Goal: Task Accomplishment & Management: Complete application form

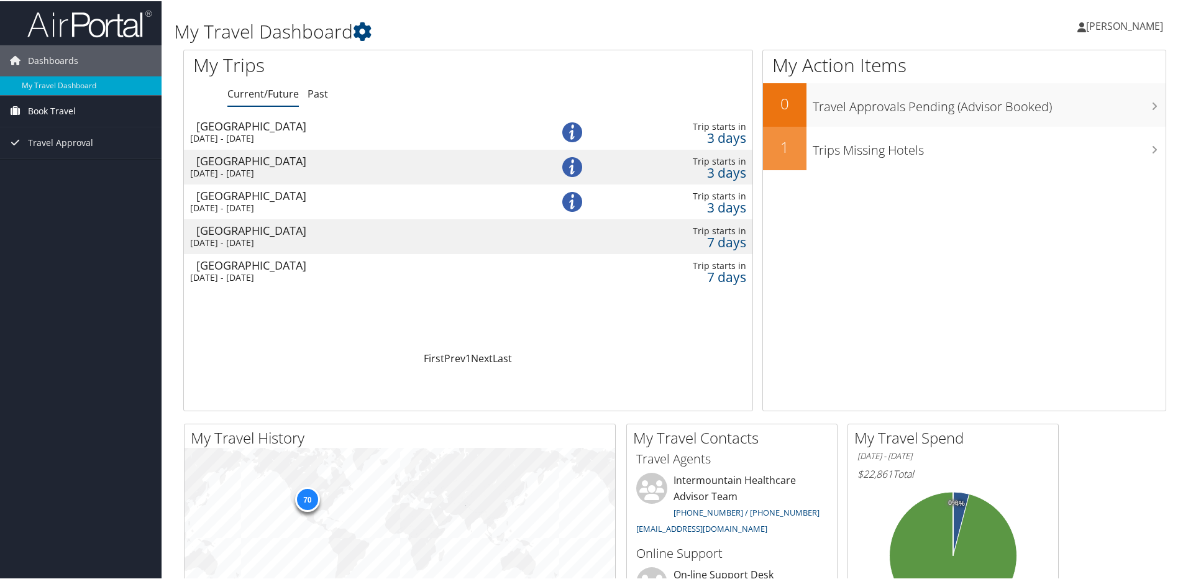
click at [71, 112] on span "Book Travel" at bounding box center [52, 109] width 48 height 31
click at [65, 150] on link "Book/Manage Online Trips" at bounding box center [81, 153] width 162 height 19
click at [245, 125] on div "Salt Lake City" at bounding box center [360, 124] width 328 height 11
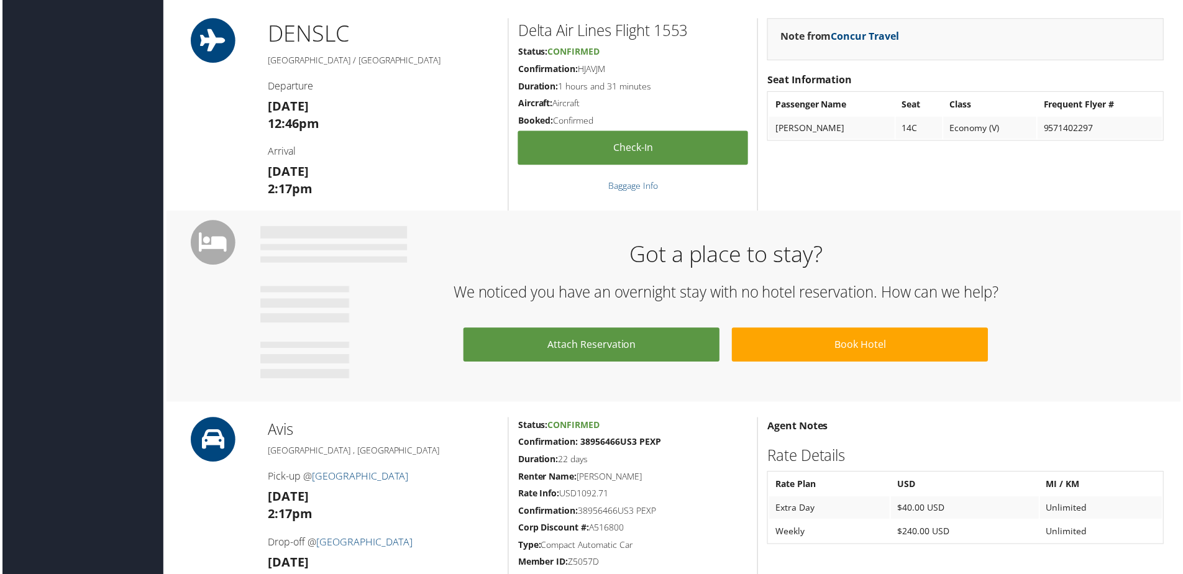
scroll to position [373, 0]
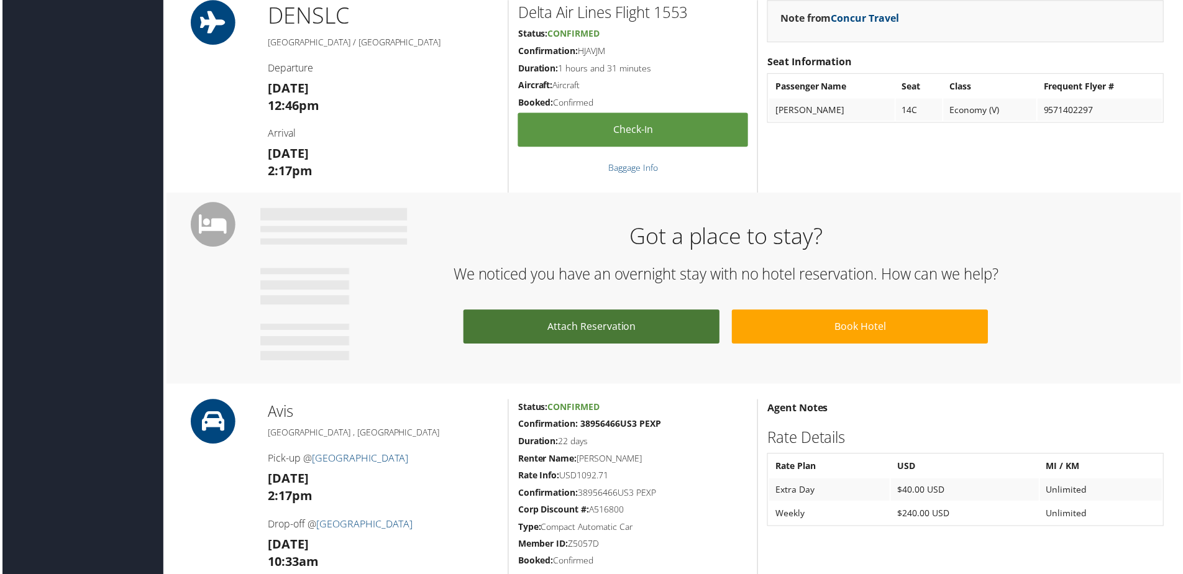
click at [599, 329] on link "Attach Reservation" at bounding box center [591, 328] width 257 height 34
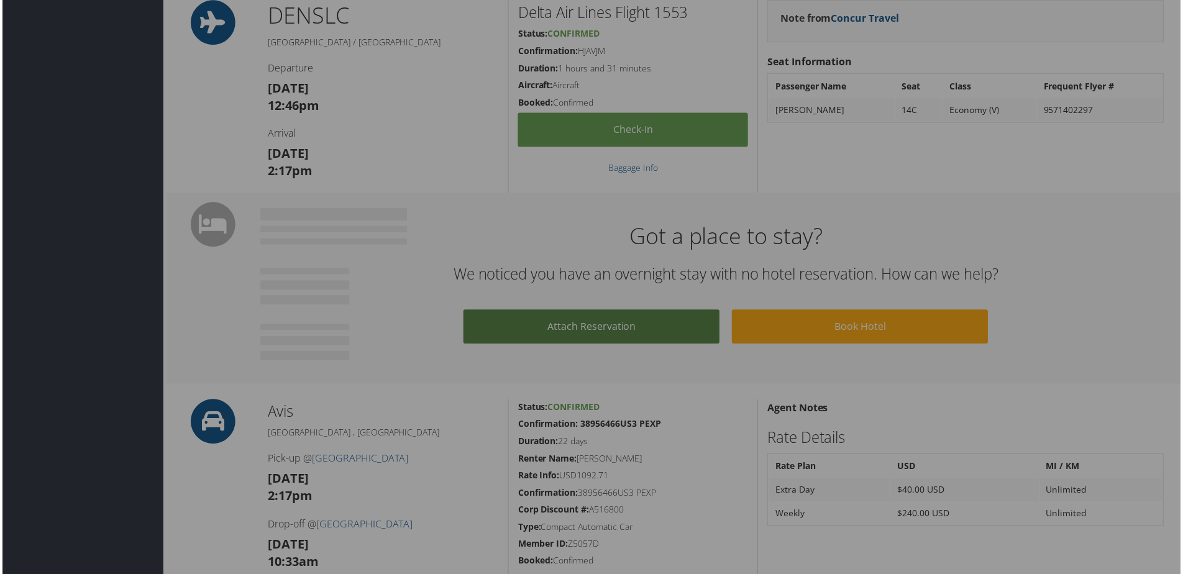
click at [599, 329] on div at bounding box center [594, 289] width 1188 height 579
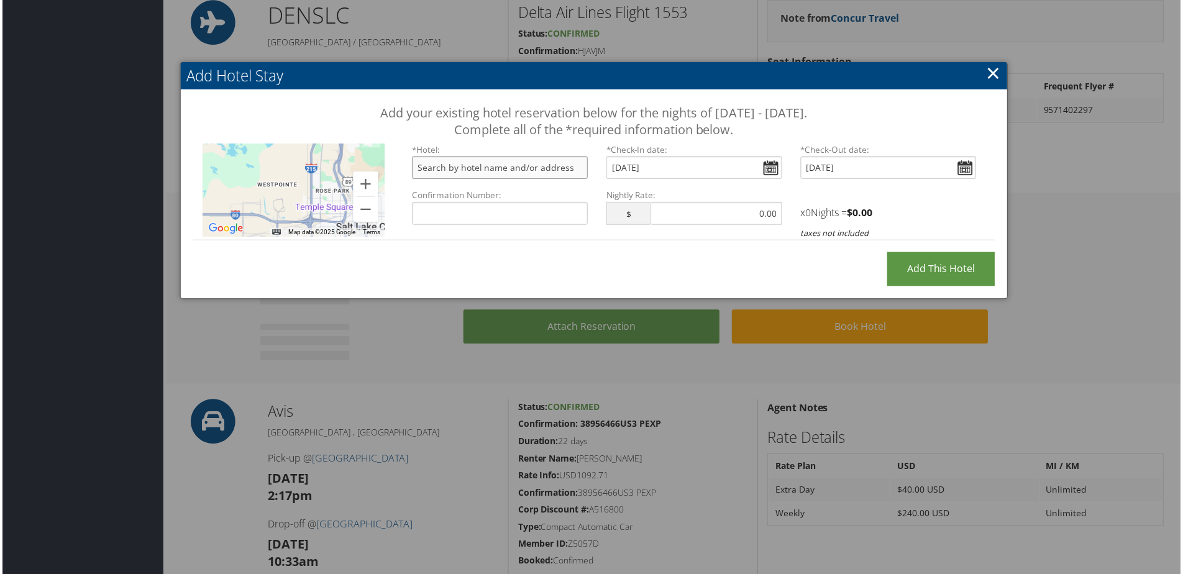
click at [557, 170] on input "text" at bounding box center [499, 168] width 176 height 23
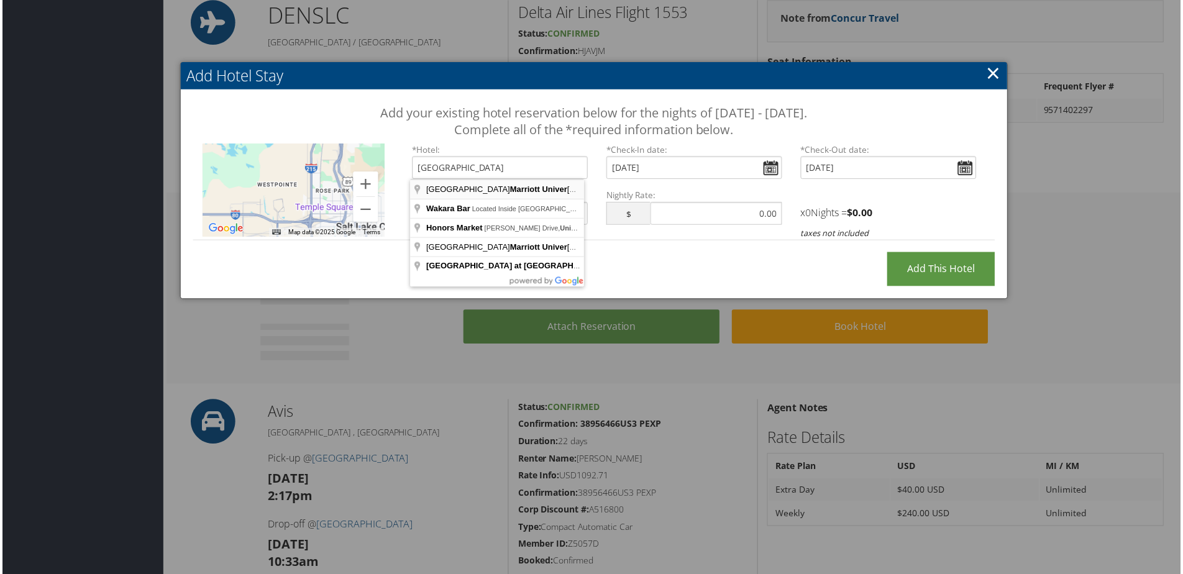
type input "Salt Lake City Marriott University Park, Wakara Way, Salt Lake City, UT, USA"
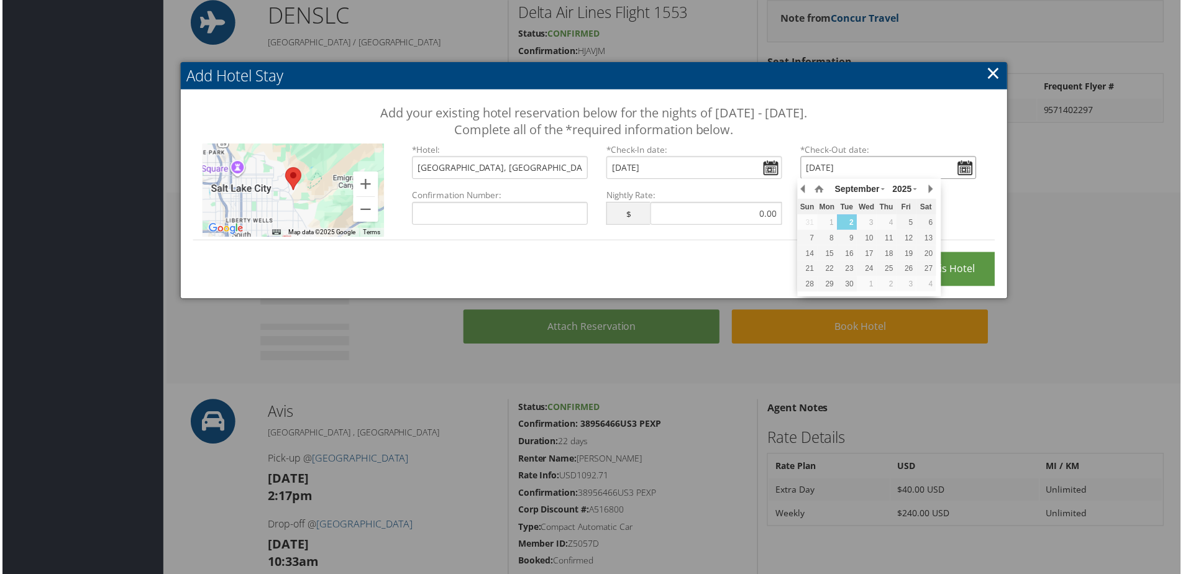
click at [944, 169] on input "Fri Sep 05, 2025" at bounding box center [890, 168] width 176 height 23
click at [851, 239] on div "9" at bounding box center [848, 238] width 20 height 11
type input "Tue, Sep 09, 2025"
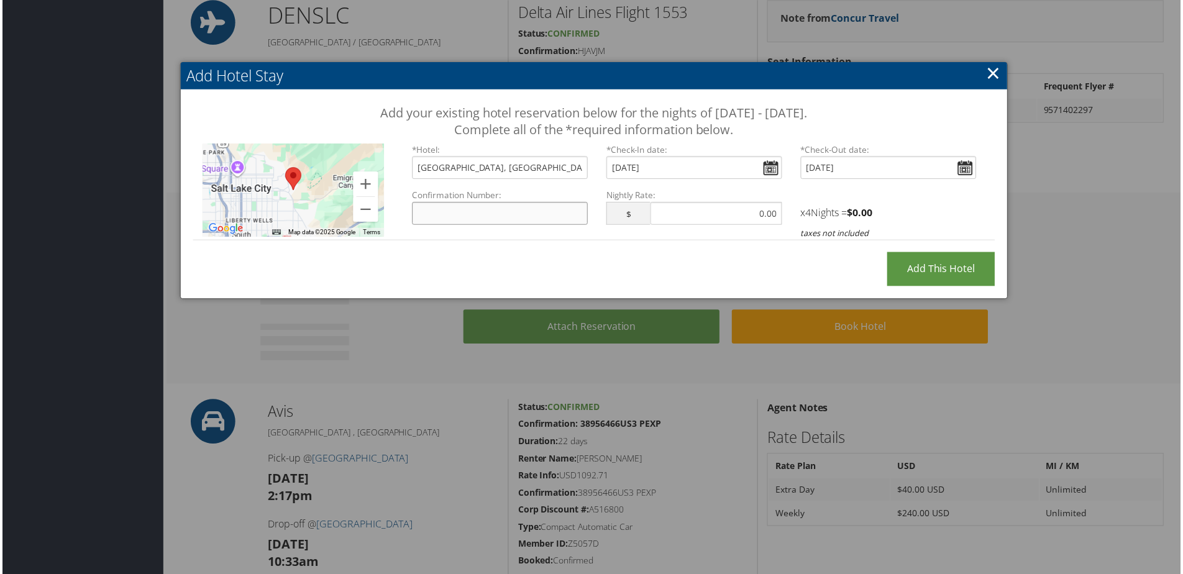
click at [470, 213] on input "Confirmation Number:" at bounding box center [499, 214] width 176 height 23
paste input "74522256"
click at [418, 214] on input "74522256" at bounding box center [499, 214] width 176 height 23
click at [497, 206] on input "74522256" at bounding box center [499, 214] width 176 height 23
type input "74522256"
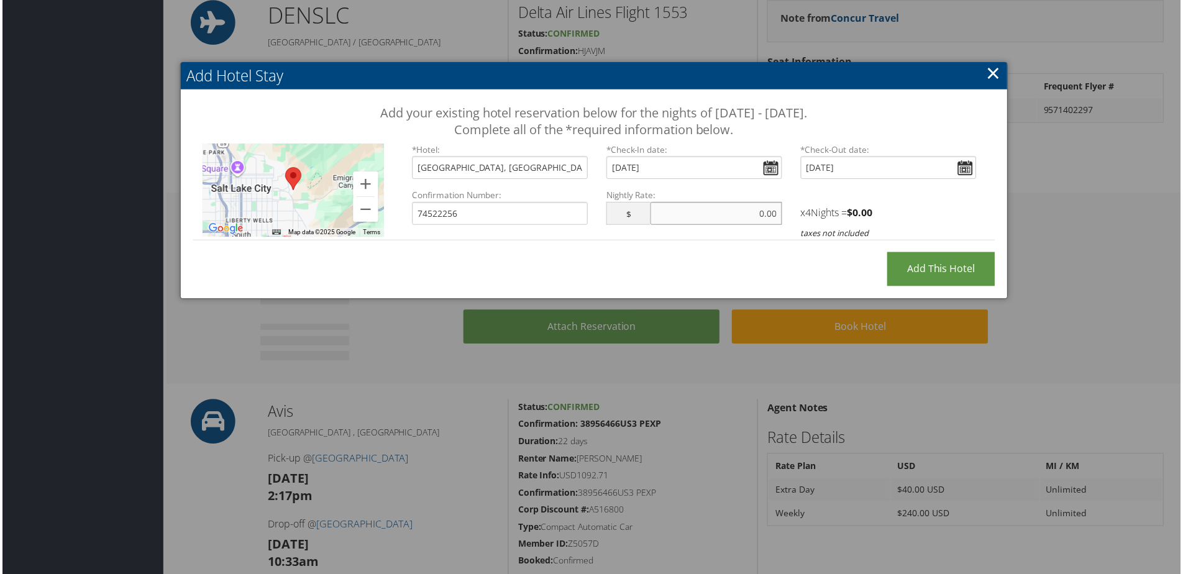
click at [688, 216] on input "text" at bounding box center [717, 214] width 132 height 23
paste input "$179.00"
click at [867, 212] on span "0.00" at bounding box center [864, 213] width 20 height 14
click at [882, 211] on h4 "x 4 Nights = $ 0.00" at bounding box center [890, 213] width 176 height 14
click at [759, 214] on input "0.00" at bounding box center [717, 214] width 132 height 23
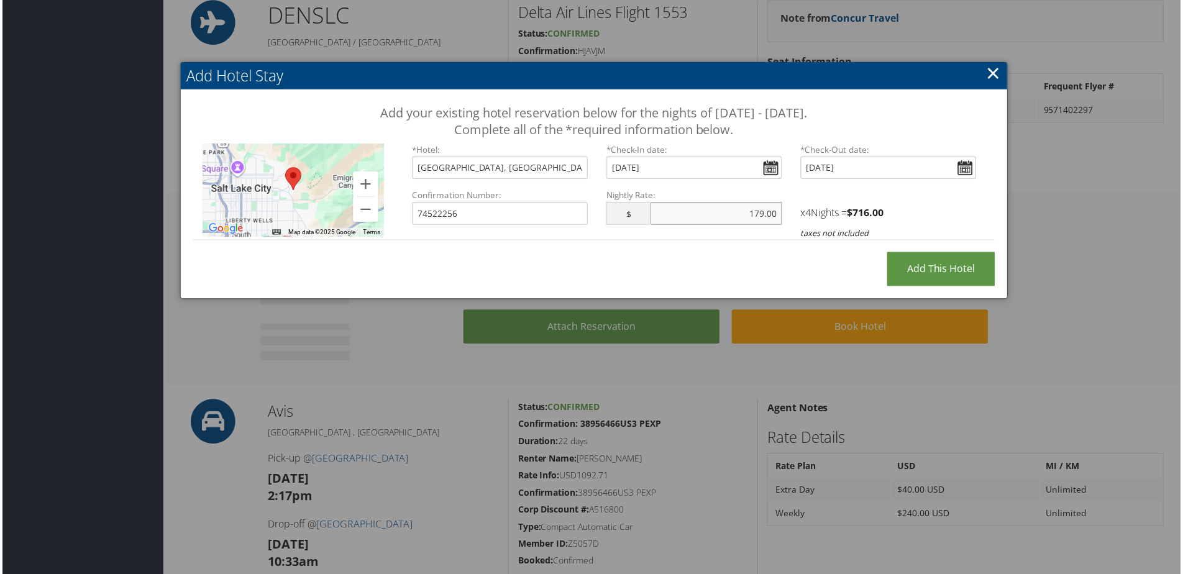
type input "179.00"
click at [923, 208] on h4 "x 4 Nights = $ 716.00" at bounding box center [890, 213] width 176 height 14
click at [942, 268] on input "Add this Hotel" at bounding box center [943, 270] width 108 height 34
type input "Processing..."
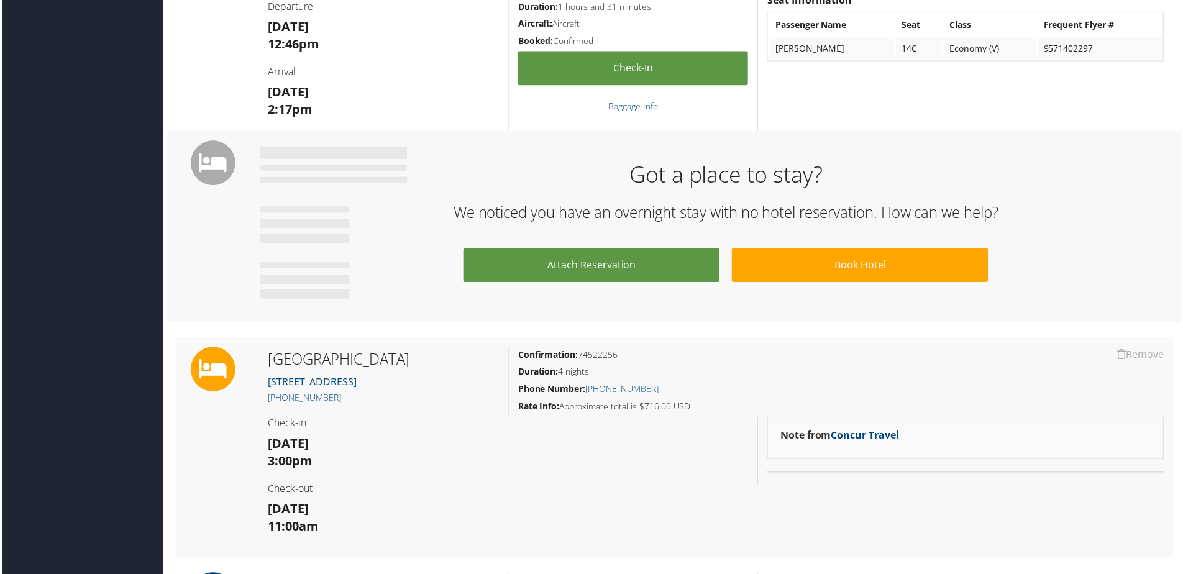
scroll to position [435, 0]
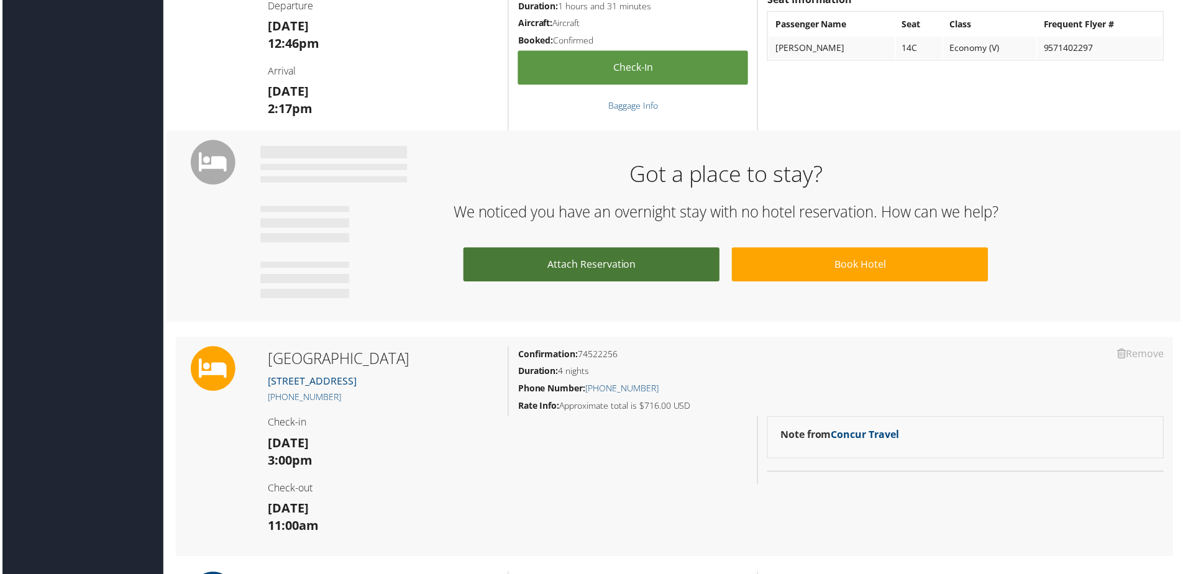
click at [624, 265] on link "Attach Reservation" at bounding box center [591, 266] width 257 height 34
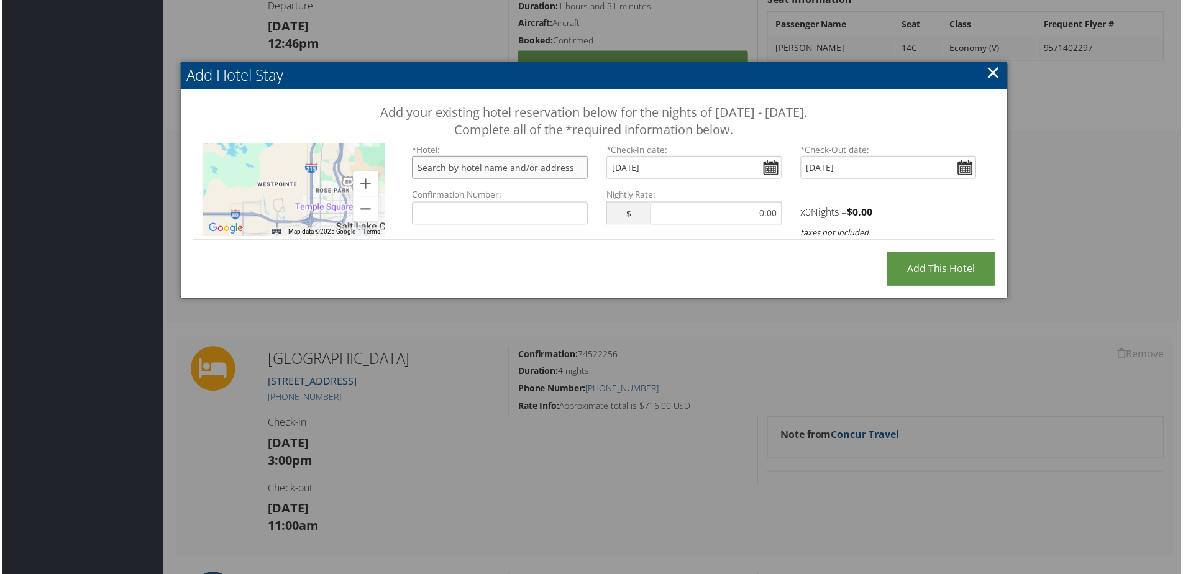
click at [510, 173] on input "text" at bounding box center [499, 168] width 176 height 23
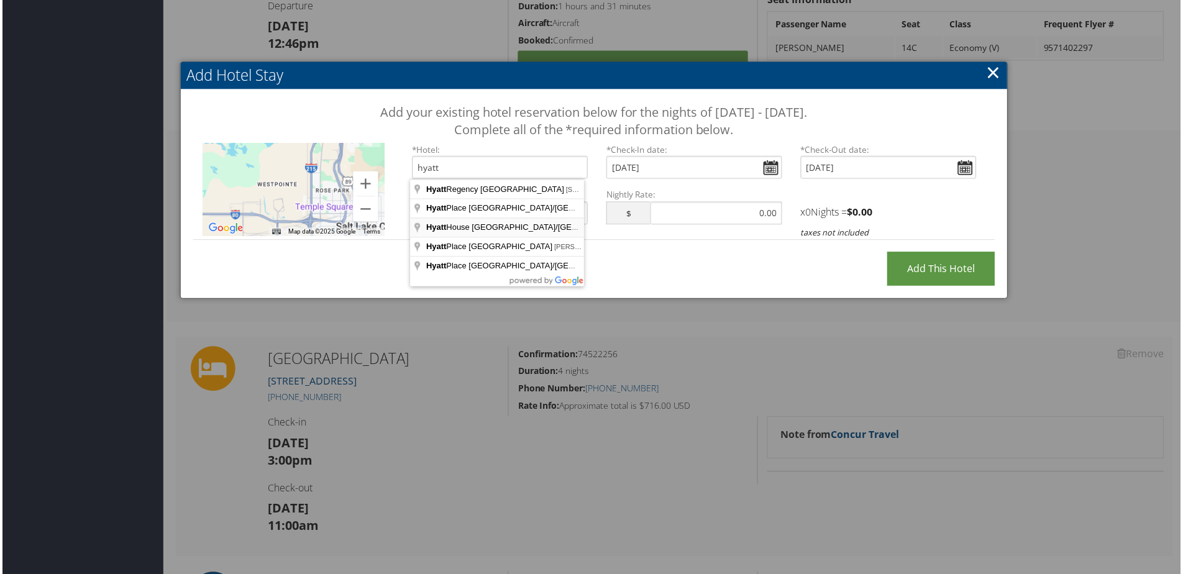
type input "Hyatt House Salt Lake City/Downtown, South 300 West, Salt Lake City, UT, USA"
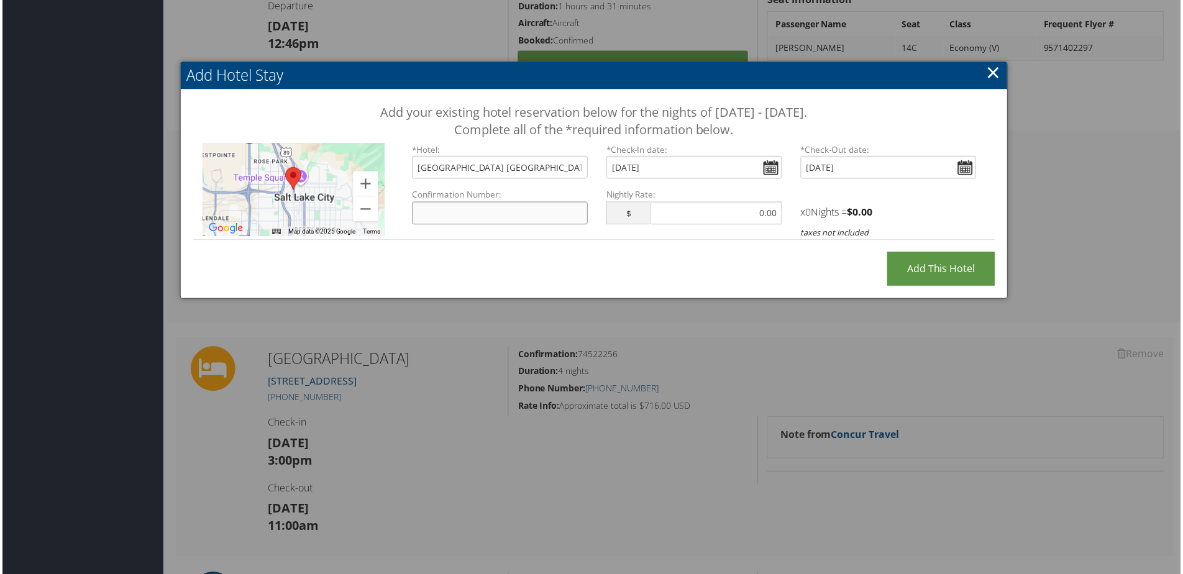
drag, startPoint x: 472, startPoint y: 203, endPoint x: 494, endPoint y: 216, distance: 25.4
click at [472, 203] on input "Confirmation Number:" at bounding box center [499, 214] width 176 height 23
paste input "HY0021293385"
click at [416, 216] on input "HY0021293385" at bounding box center [499, 214] width 176 height 23
click at [488, 219] on input "HY0021293385" at bounding box center [499, 214] width 176 height 23
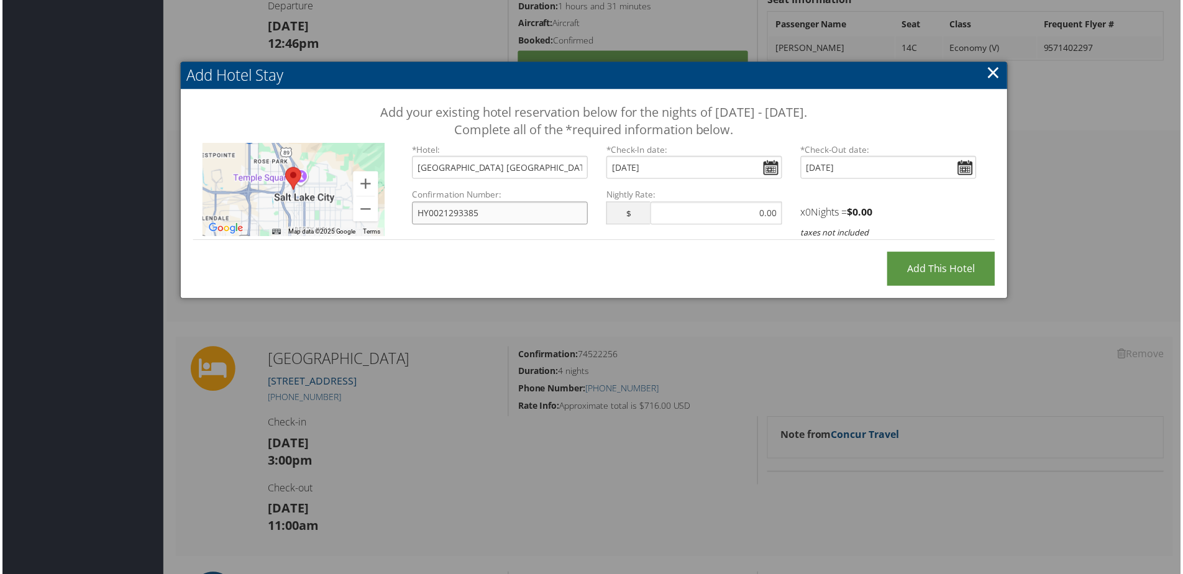
type input "HY0021293385"
click at [755, 214] on input "text" at bounding box center [717, 214] width 132 height 23
click at [760, 214] on input "text" at bounding box center [717, 214] width 132 height 23
click at [753, 213] on input "text" at bounding box center [717, 214] width 132 height 23
click at [756, 214] on input "text" at bounding box center [717, 214] width 132 height 23
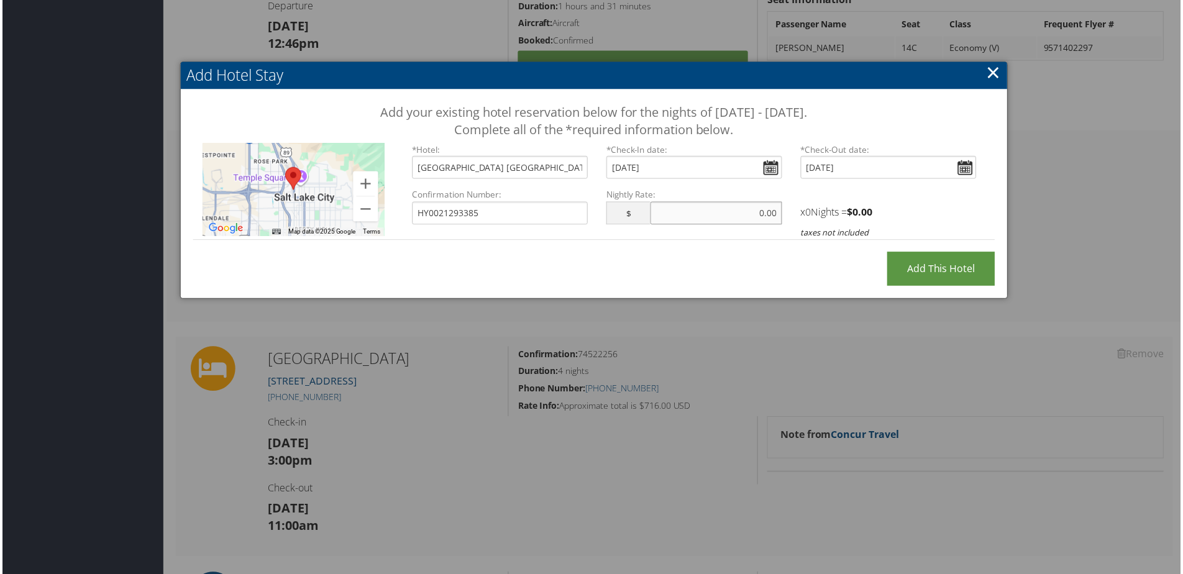
click at [755, 216] on input "text" at bounding box center [717, 214] width 132 height 23
type input "189.00"
click at [927, 221] on div "x 0 Nights = $ 0.00 taxes not included" at bounding box center [889, 215] width 195 height 51
click at [712, 215] on input "189.00" at bounding box center [717, 214] width 132 height 23
click at [910, 222] on div "x 0 Nights = $ 0.00 taxes not included" at bounding box center [889, 215] width 195 height 51
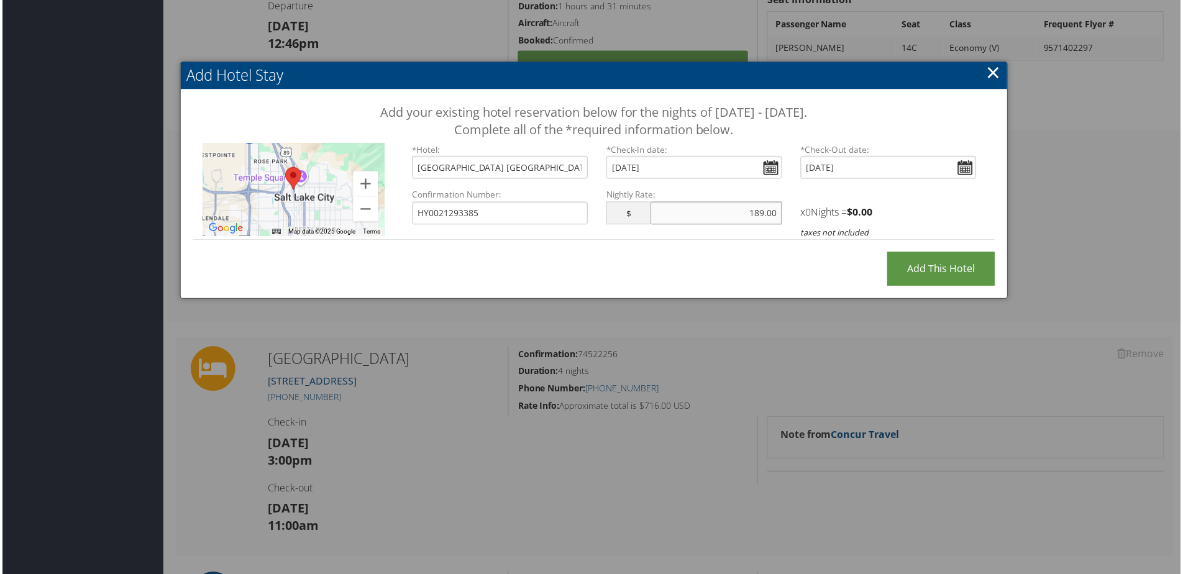
click at [731, 219] on input "189.00" at bounding box center [717, 214] width 132 height 23
click at [770, 169] on input "Fri Sep 05, 2025" at bounding box center [695, 168] width 176 height 23
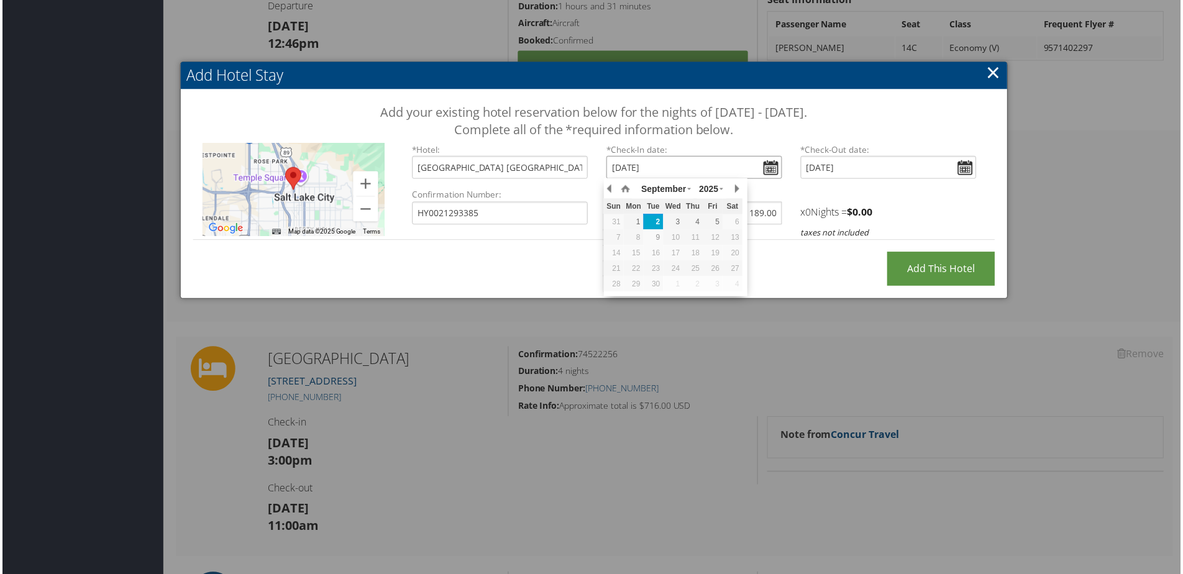
click at [657, 239] on div "9" at bounding box center [654, 238] width 20 height 11
click at [661, 237] on div "9" at bounding box center [654, 238] width 20 height 11
click at [660, 238] on div "9" at bounding box center [654, 238] width 20 height 11
click at [660, 237] on div "9" at bounding box center [654, 238] width 20 height 11
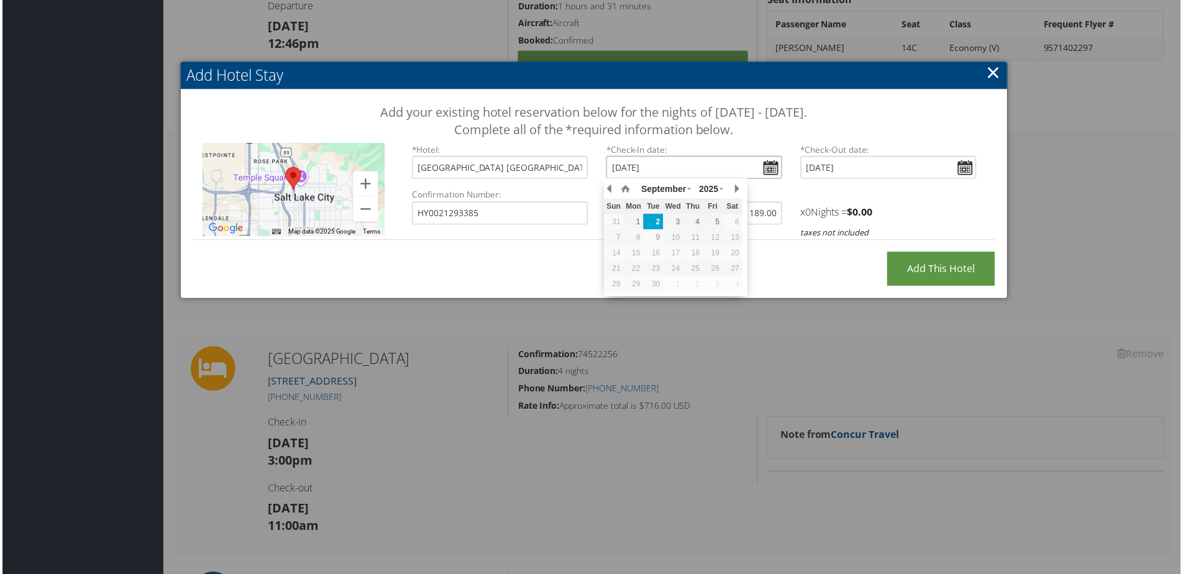
click at [660, 237] on div "9" at bounding box center [654, 238] width 20 height 11
click at [660, 236] on div "9" at bounding box center [654, 238] width 20 height 11
drag, startPoint x: 712, startPoint y: 224, endPoint x: 758, endPoint y: 277, distance: 70.0
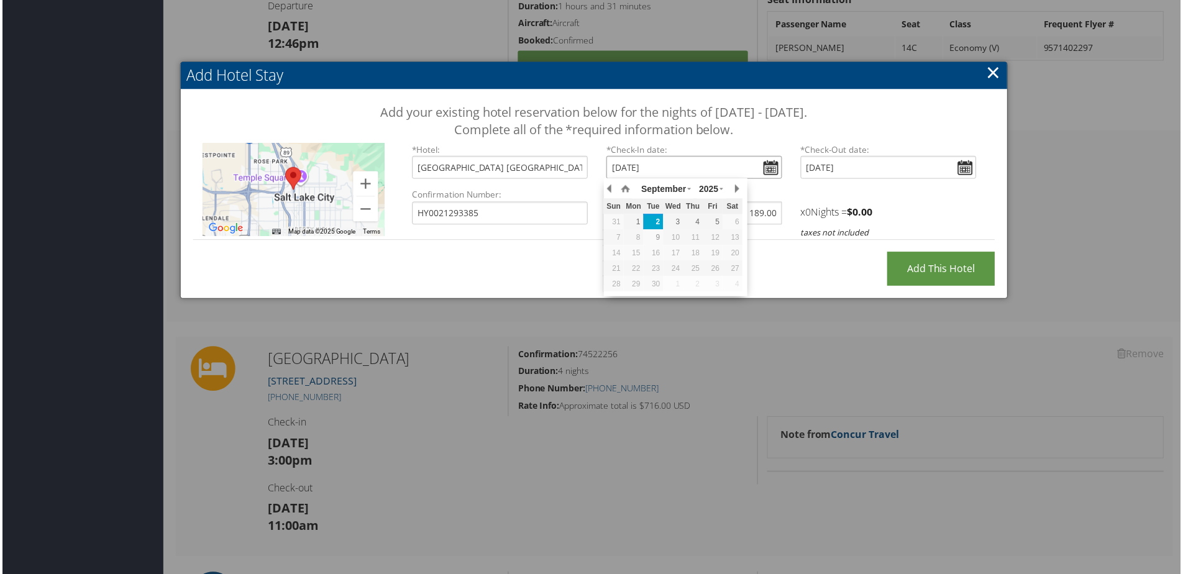
click at [657, 239] on div "9" at bounding box center [654, 238] width 20 height 11
type input "Tue, Sep 02, 2025"
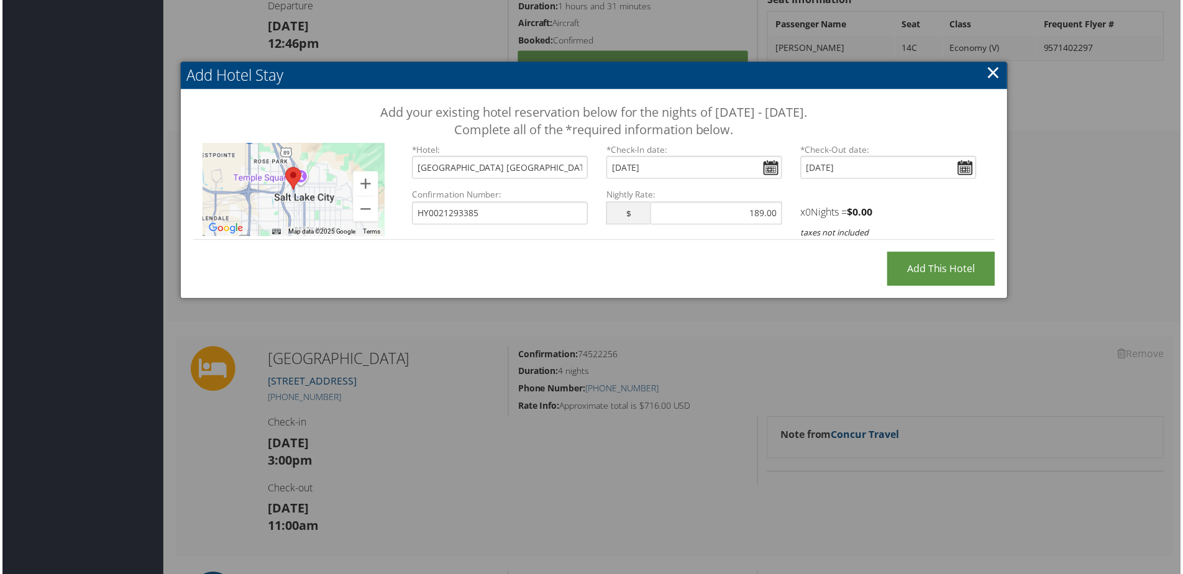
click at [694, 154] on label "* Check-In date:" at bounding box center [695, 150] width 176 height 12
click at [696, 165] on input "Tue, Sep 02, 2025" at bounding box center [695, 168] width 176 height 23
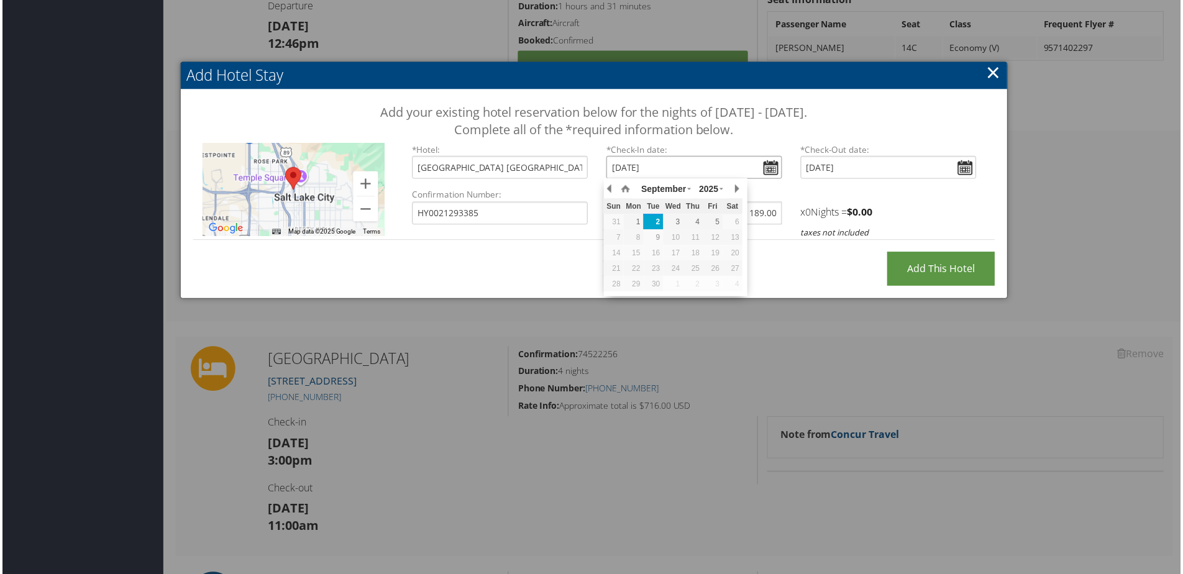
click at [656, 237] on div "9" at bounding box center [654, 238] width 20 height 11
click at [695, 163] on input "Tue, Sep 02, 2025" at bounding box center [695, 168] width 176 height 23
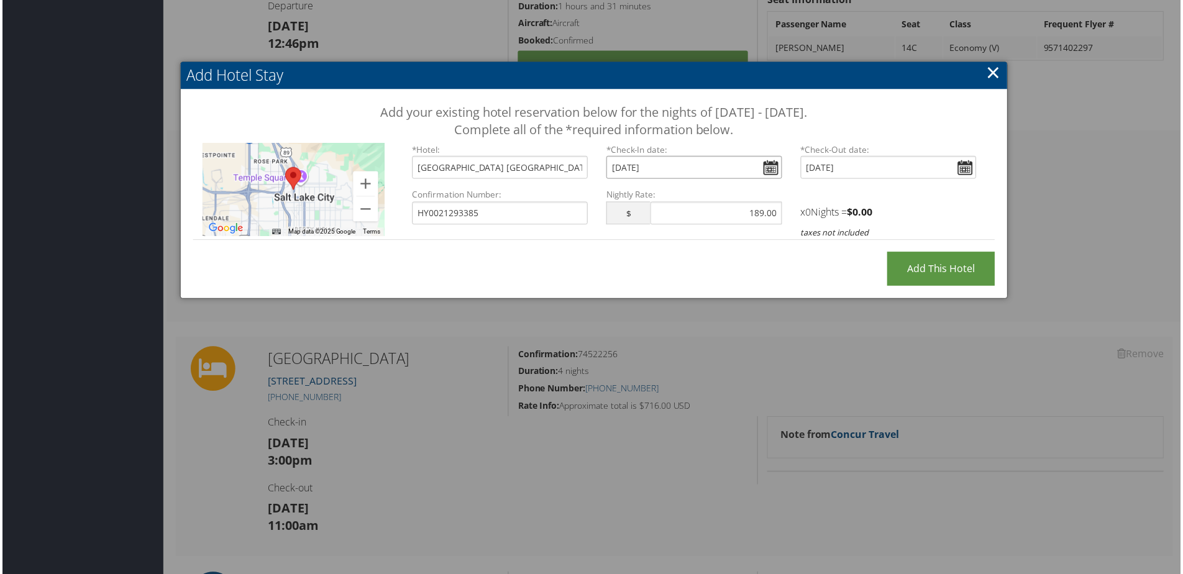
click at [653, 166] on input "Tue, Sep 02, 2025" at bounding box center [695, 168] width 176 height 23
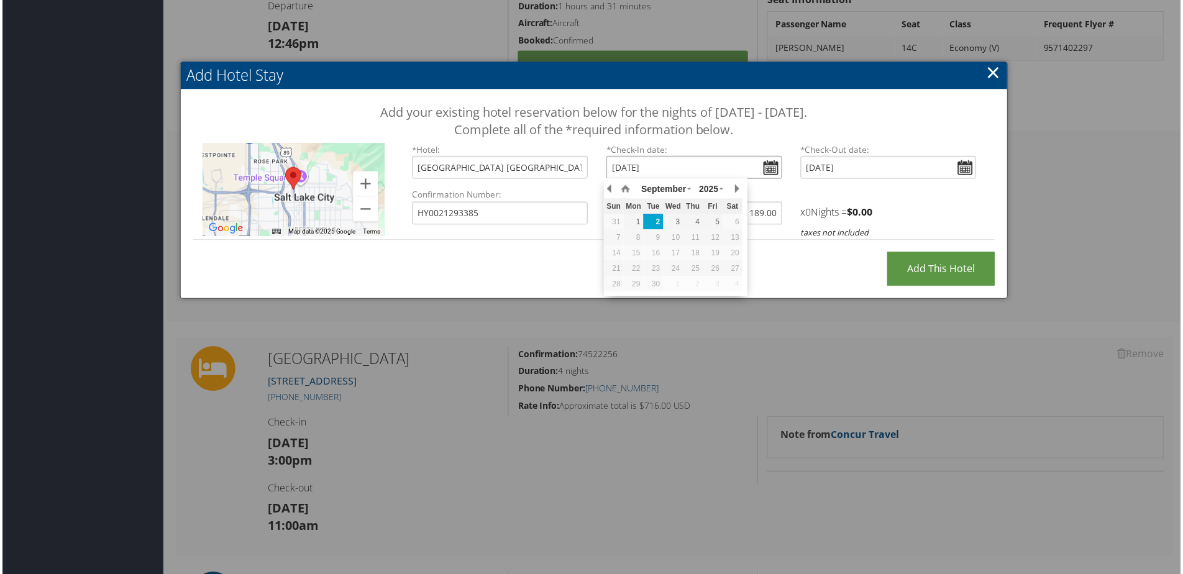
click at [688, 164] on input "Tue, Sep 02, 2025" at bounding box center [695, 168] width 176 height 23
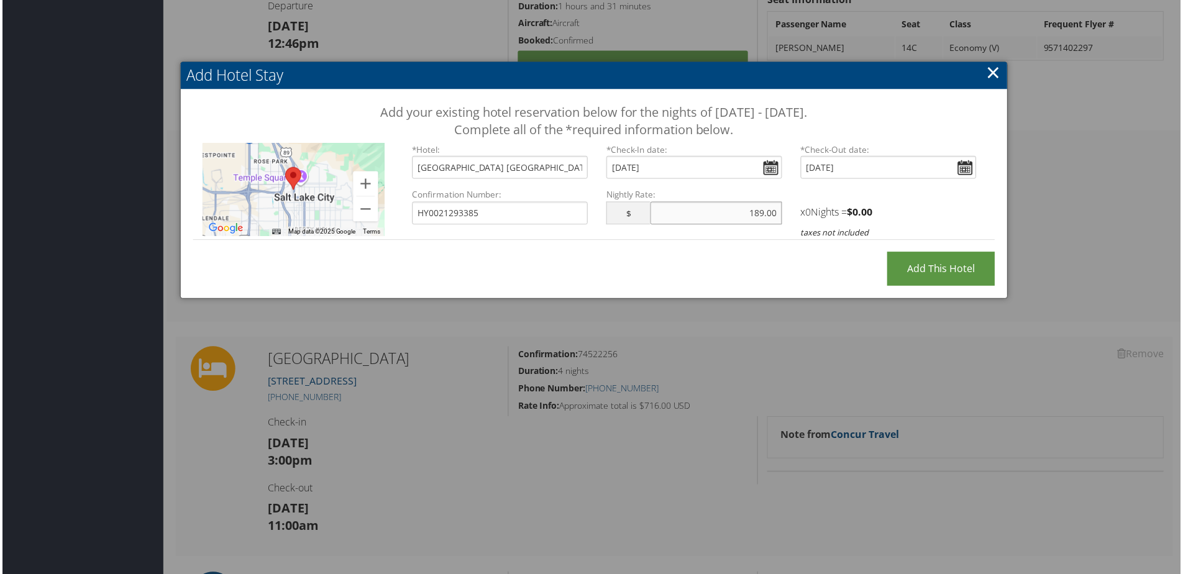
drag, startPoint x: 748, startPoint y: 213, endPoint x: 775, endPoint y: 215, distance: 27.4
click at [775, 215] on input "189.00" at bounding box center [717, 214] width 132 height 23
type input "NaN"
click at [968, 167] on input "Fri Sep 05, 2025" at bounding box center [890, 168] width 176 height 23
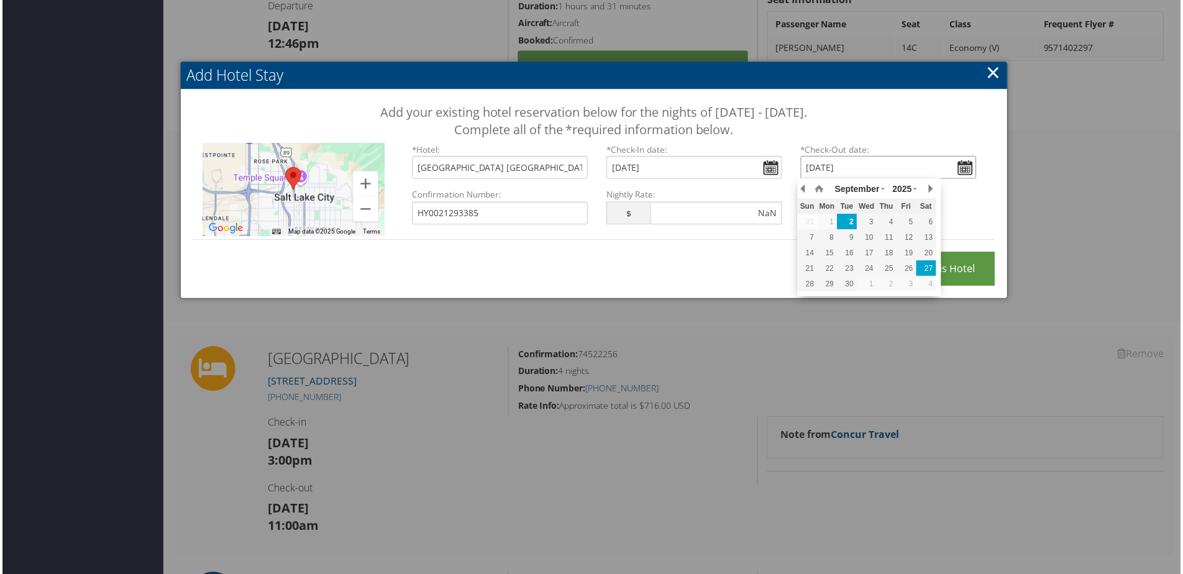
click at [927, 270] on div "27" at bounding box center [928, 269] width 20 height 11
type input "Sat, Sep 27, 2025"
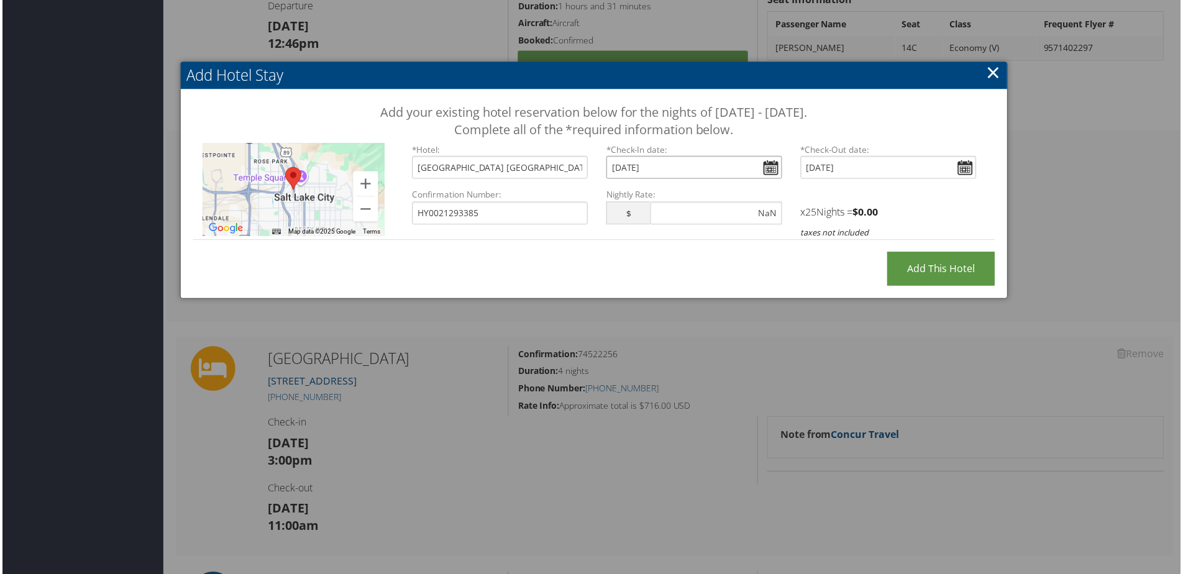
click at [713, 171] on input "Tue, Sep 02, 2025" at bounding box center [695, 168] width 176 height 23
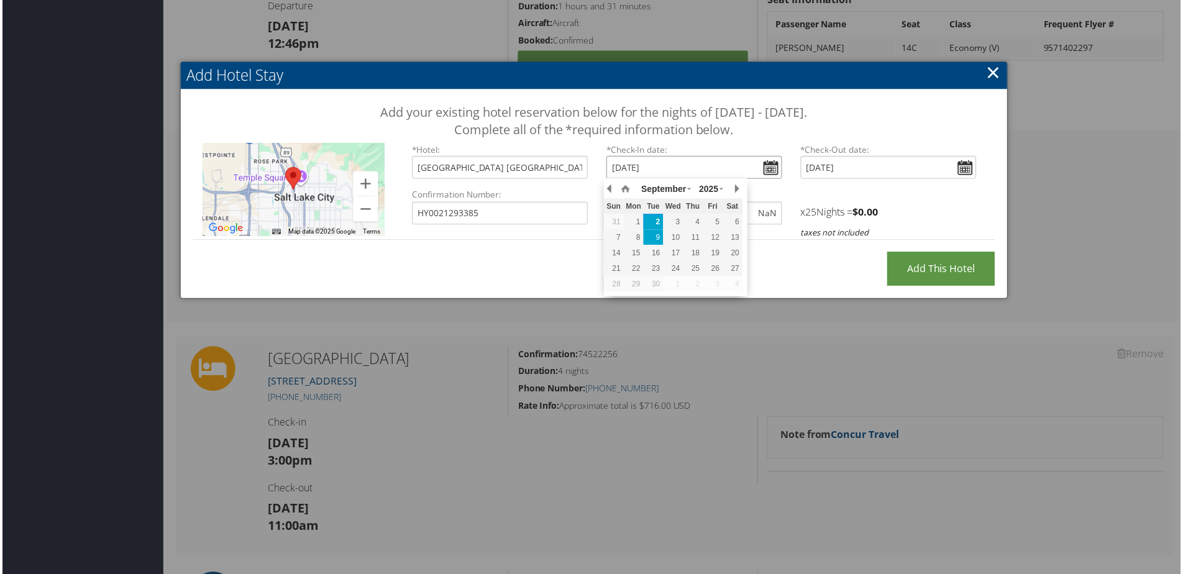
click at [659, 239] on div "9" at bounding box center [654, 238] width 20 height 11
type input "Tue, Sep 09, 2025"
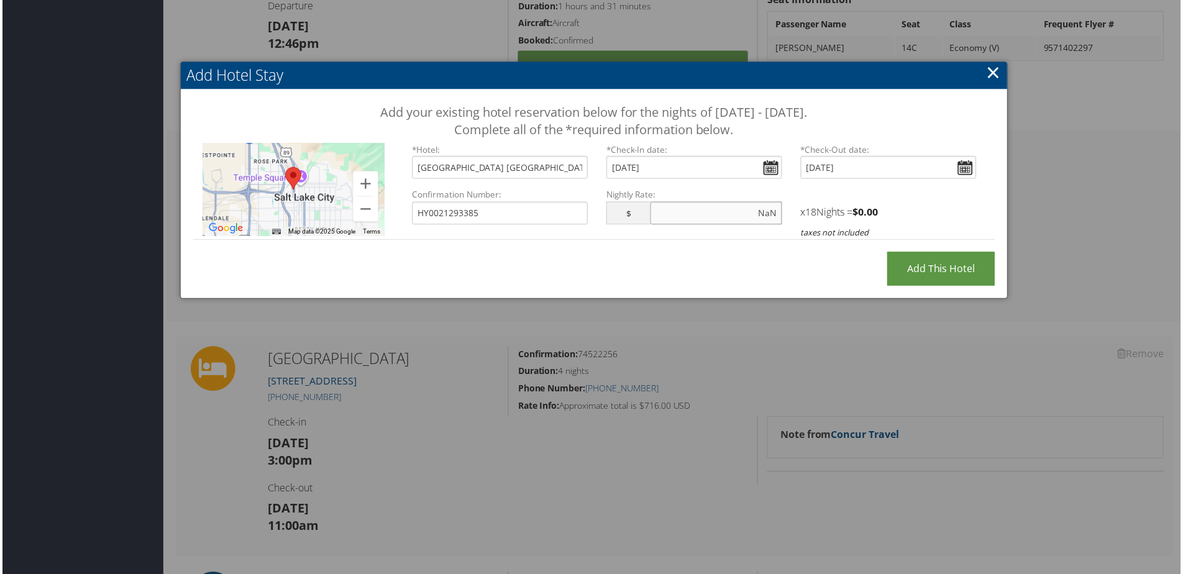
click at [692, 221] on input "NaN" at bounding box center [717, 214] width 132 height 23
click at [764, 217] on input "NaN" at bounding box center [717, 214] width 132 height 23
drag, startPoint x: 774, startPoint y: 215, endPoint x: 712, endPoint y: 214, distance: 61.5
click at [712, 214] on input "NaN" at bounding box center [717, 214] width 132 height 23
type input "189.00"
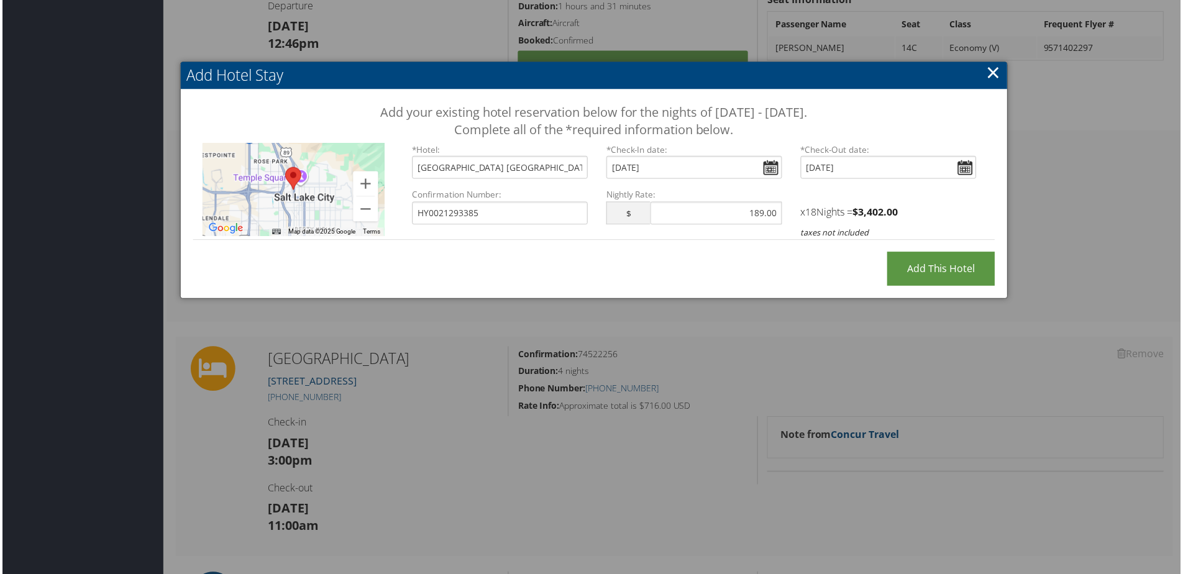
click at [928, 204] on div "x 18 Nights = $ 3,402.00 taxes not included" at bounding box center [889, 215] width 195 height 51
click at [941, 272] on input "Add this Hotel" at bounding box center [943, 270] width 108 height 34
type input "Processing..."
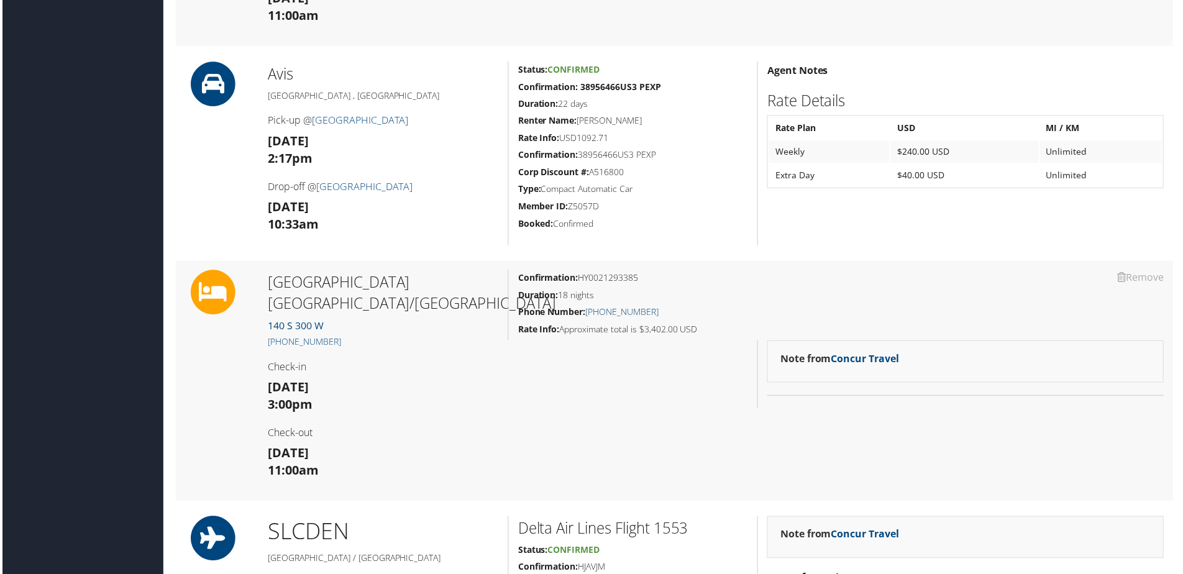
scroll to position [994, 0]
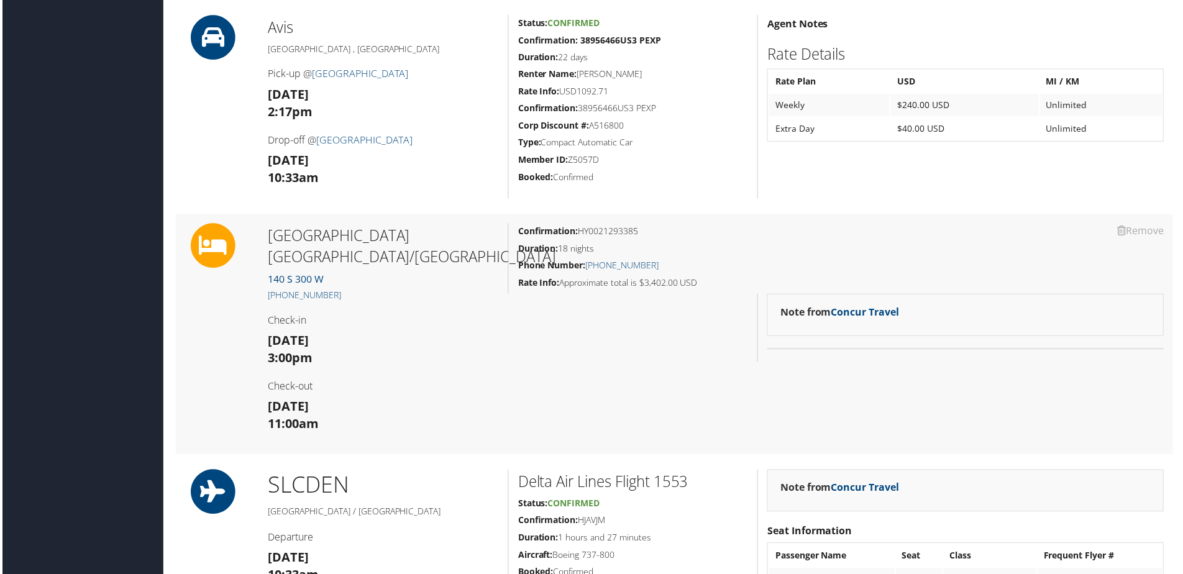
click at [942, 337] on div "Note from Concur Travel" at bounding box center [967, 316] width 398 height 42
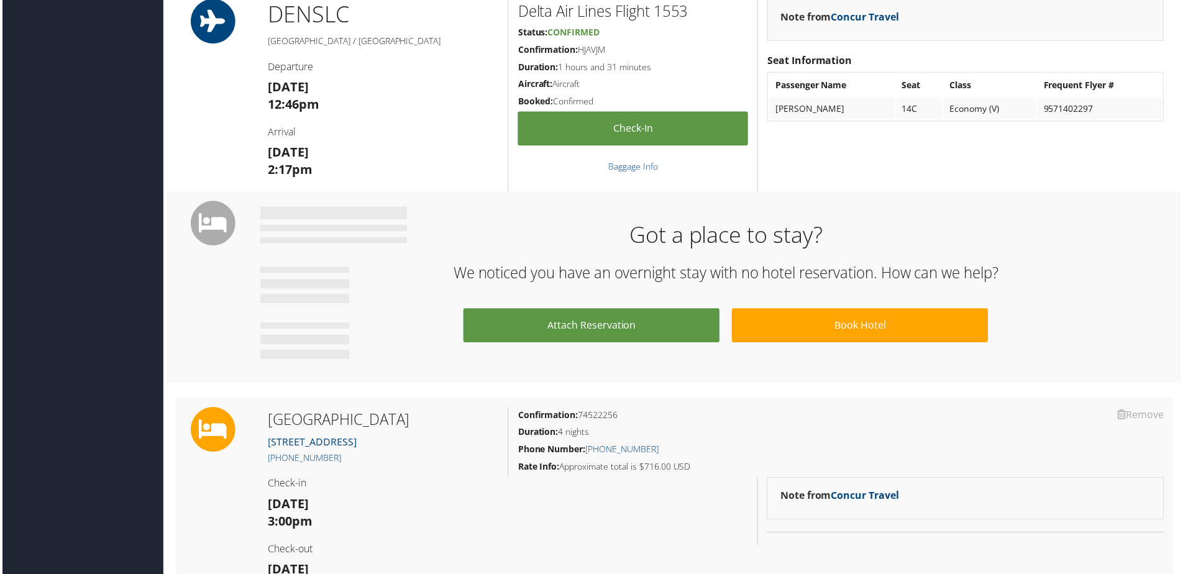
scroll to position [345, 0]
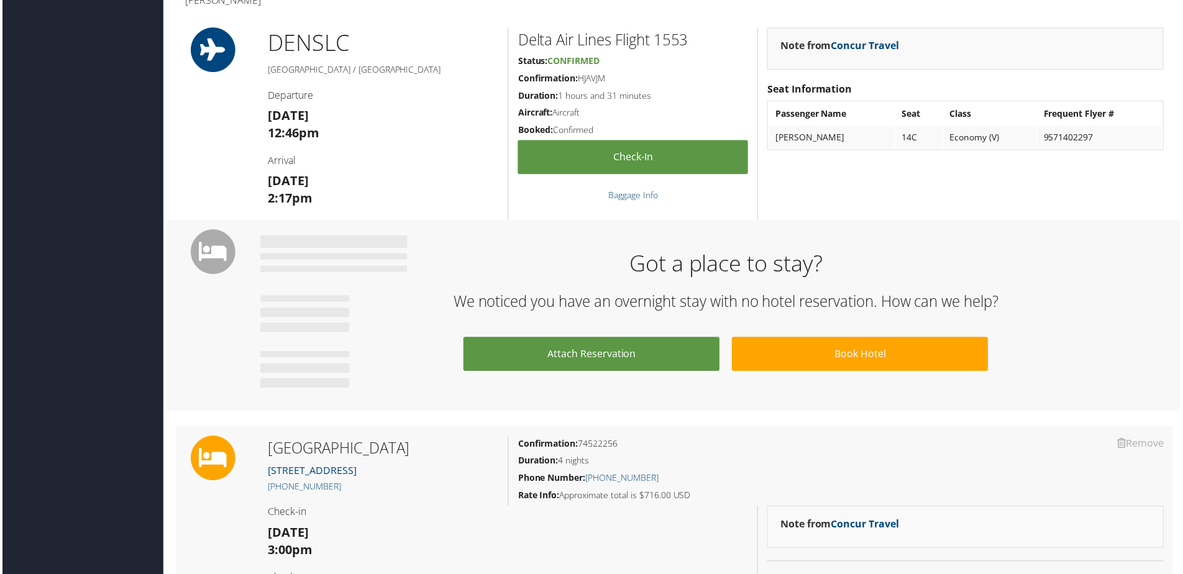
click at [536, 245] on div "Got a place to stay? We noticed you have an overnight stay with no hotel reserv…" at bounding box center [726, 317] width 935 height 161
click at [1122, 291] on div "Got a place to stay? We noticed you have an overnight stay with no hotel reserv…" at bounding box center [726, 317] width 935 height 161
click at [1099, 336] on div "Got a place to stay? We noticed you have an overnight stay with no hotel reserv…" at bounding box center [726, 317] width 935 height 161
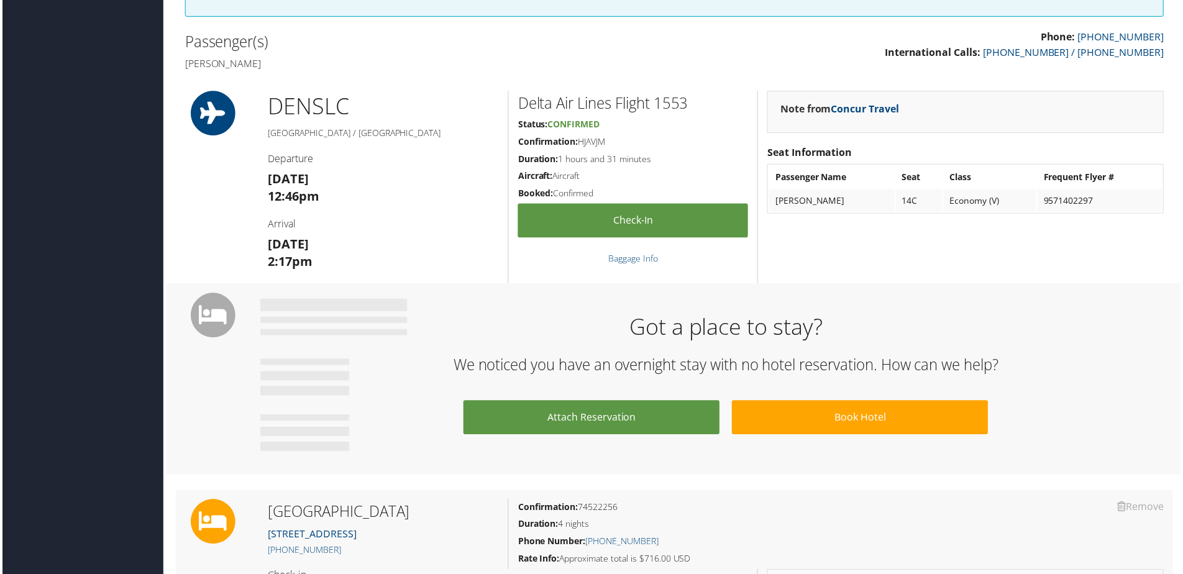
scroll to position [221, 0]
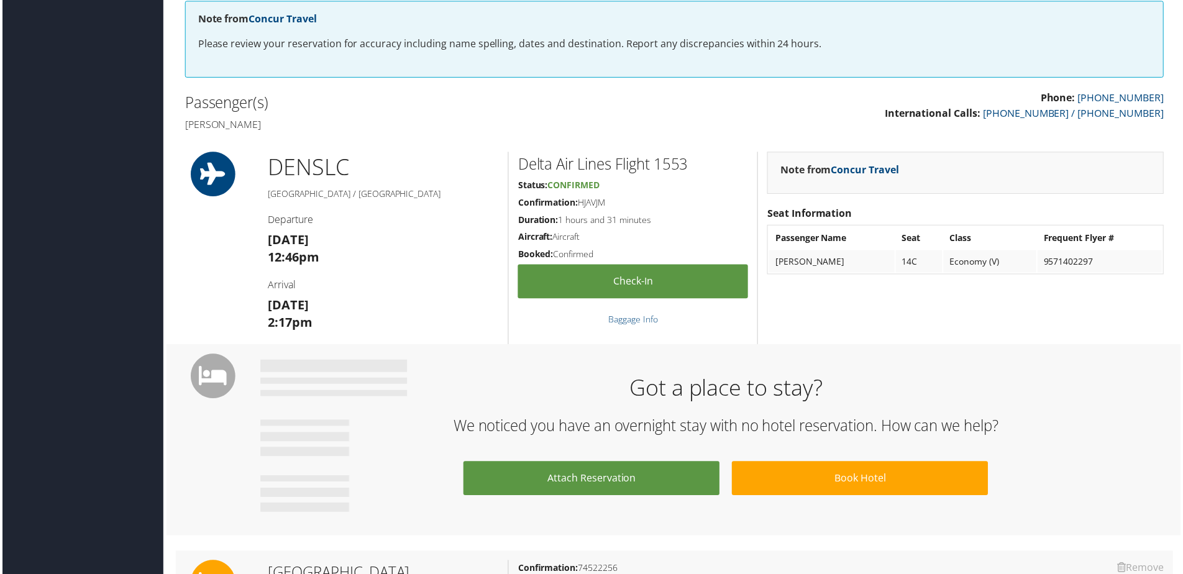
click at [712, 117] on p "Phone: [PHONE_NUMBER] International Calls: [PHONE_NUMBER] / [PHONE_NUMBER]" at bounding box center [925, 106] width 482 height 32
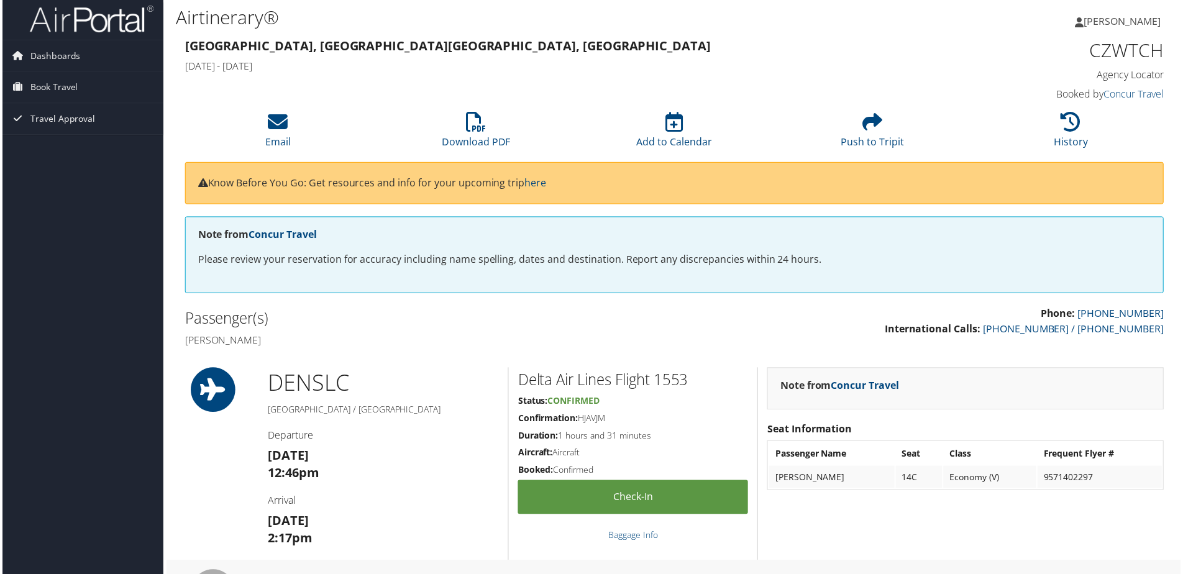
scroll to position [0, 0]
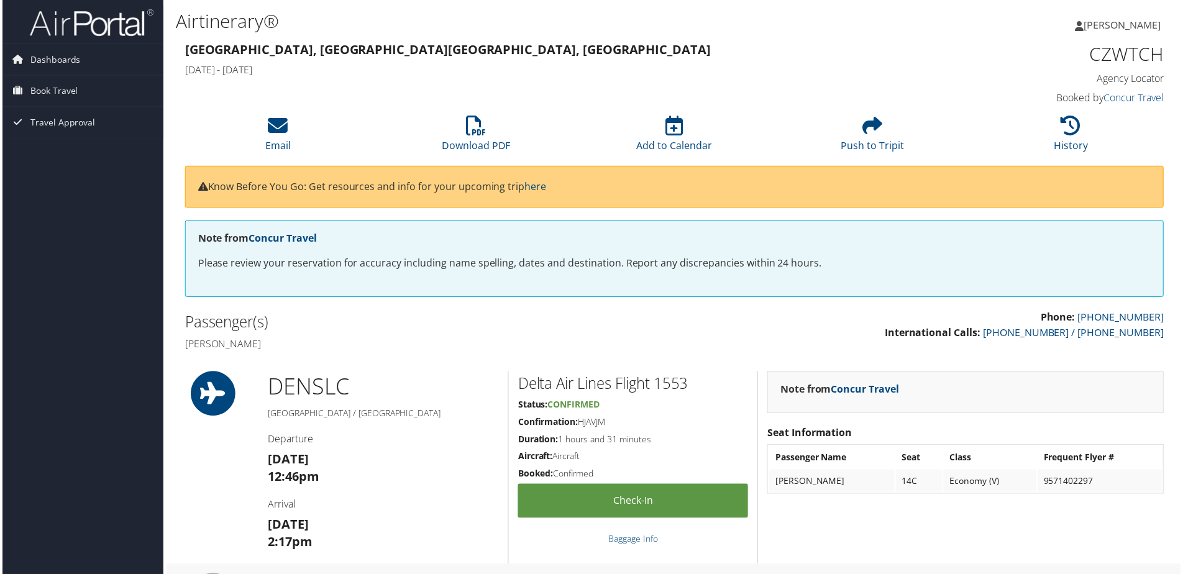
click at [802, 78] on div "[GEOGRAPHIC_DATA], [GEOGRAPHIC_DATA], [GEOGRAPHIC_DATA] [DATE] - [DATE]" at bounding box center [549, 61] width 751 height 44
click at [820, 36] on div "[PERSON_NAME] [PERSON_NAME] My Settings Travel Agency Contacts View Travel Prof…" at bounding box center [990, 30] width 396 height 48
